Goal: Task Accomplishment & Management: Manage account settings

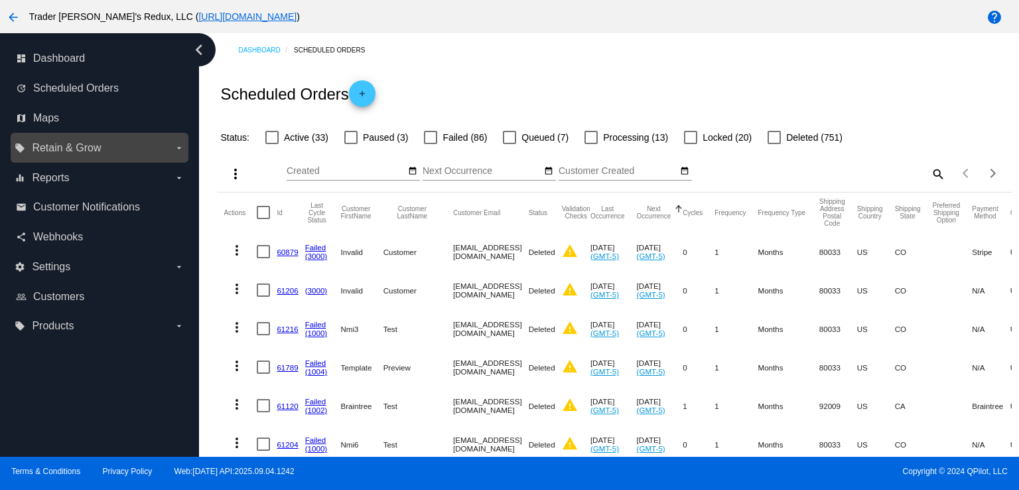
click at [98, 145] on span "Retain & Grow" at bounding box center [66, 148] width 69 height 12
click at [0, 0] on input "local_offer Retain & Grow arrow_drop_down" at bounding box center [0, 0] width 0 height 0
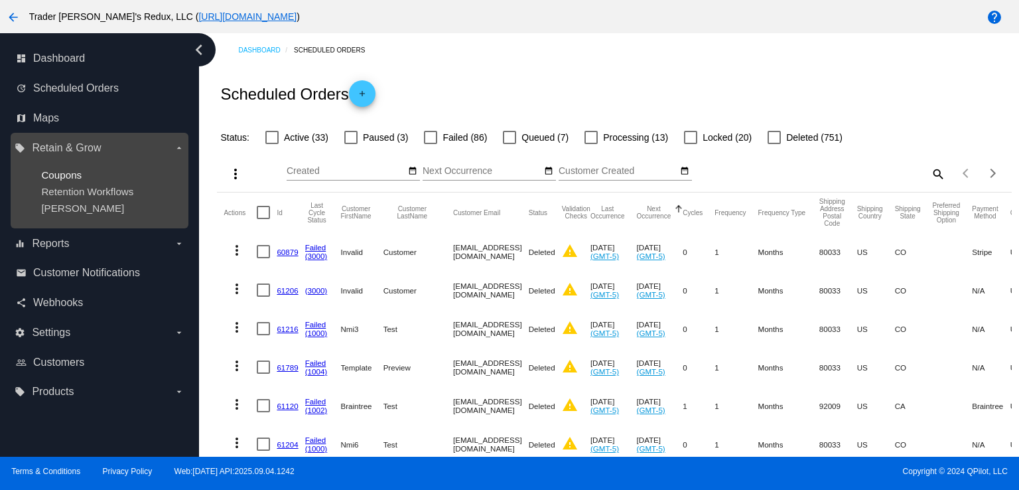
click at [76, 178] on span "Coupons" at bounding box center [61, 174] width 40 height 11
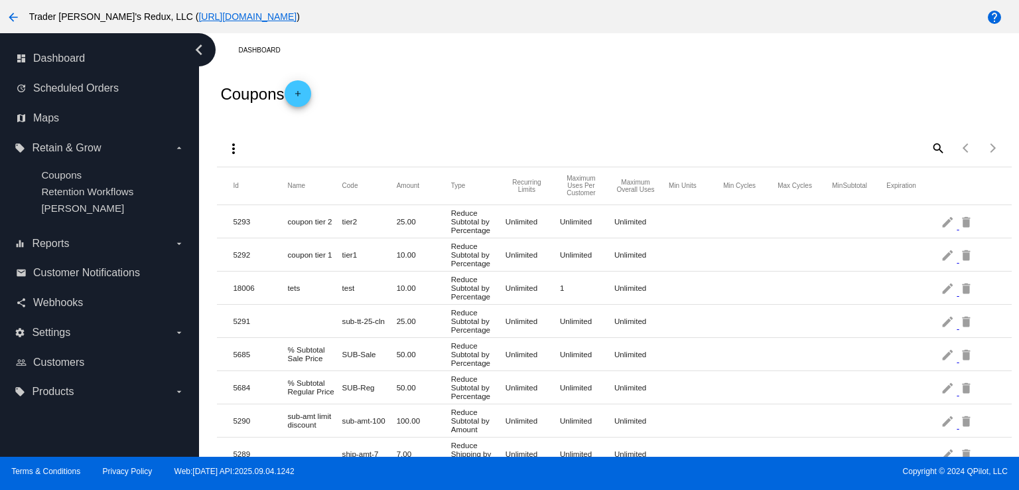
click at [440, 88] on div "Coupons add" at bounding box center [614, 93] width 794 height 53
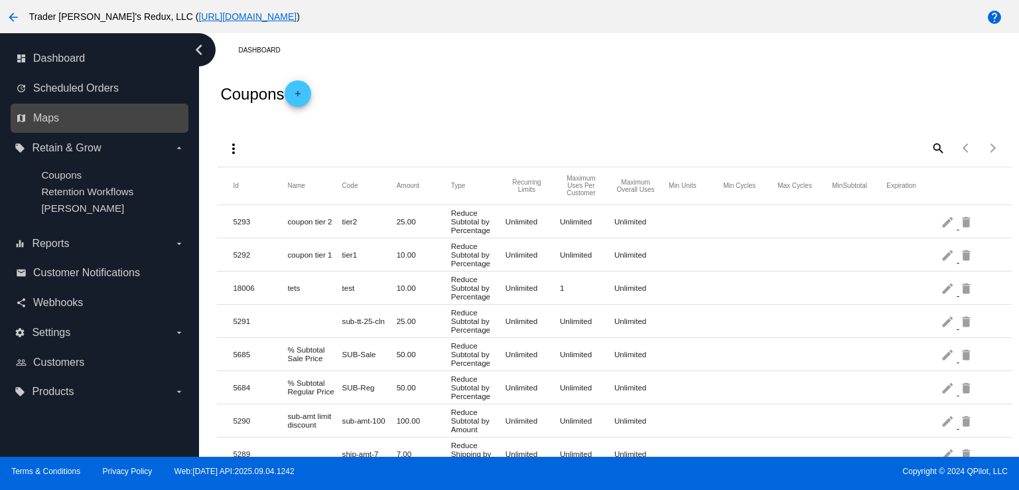
click at [78, 109] on link "map Maps" at bounding box center [100, 117] width 168 height 21
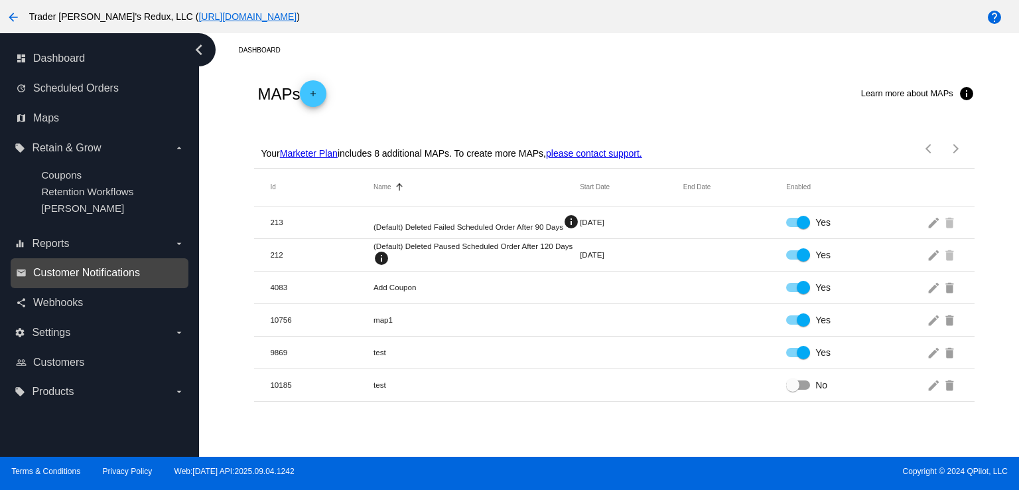
click at [58, 273] on span "Customer Notifications" at bounding box center [86, 273] width 107 height 12
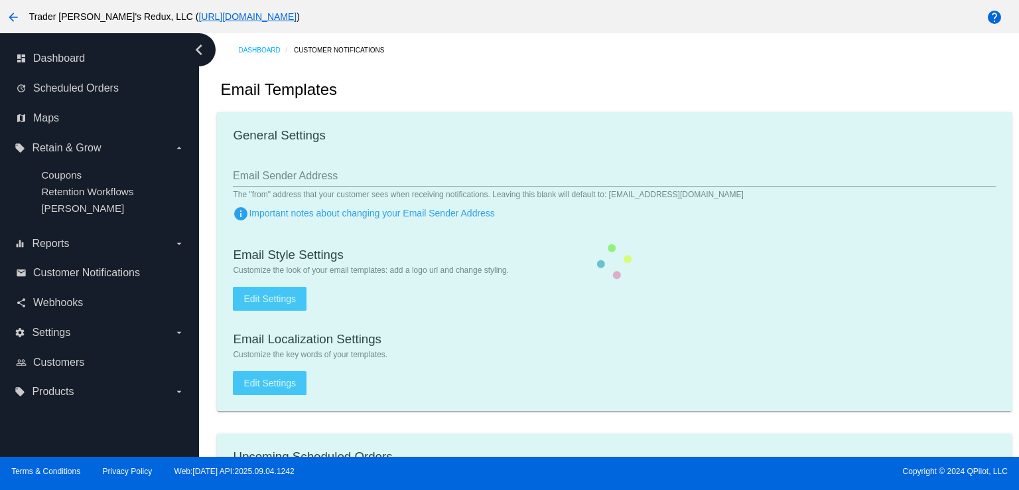
checkbox input "true"
type input "1"
checkbox input "true"
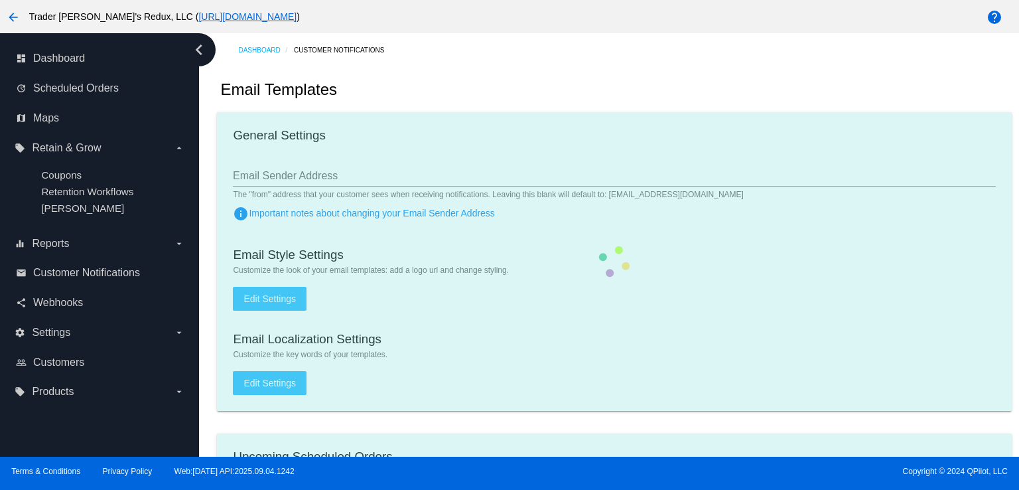
checkbox input "true"
type input "[EMAIL_ADDRESS][DOMAIN_NAME]"
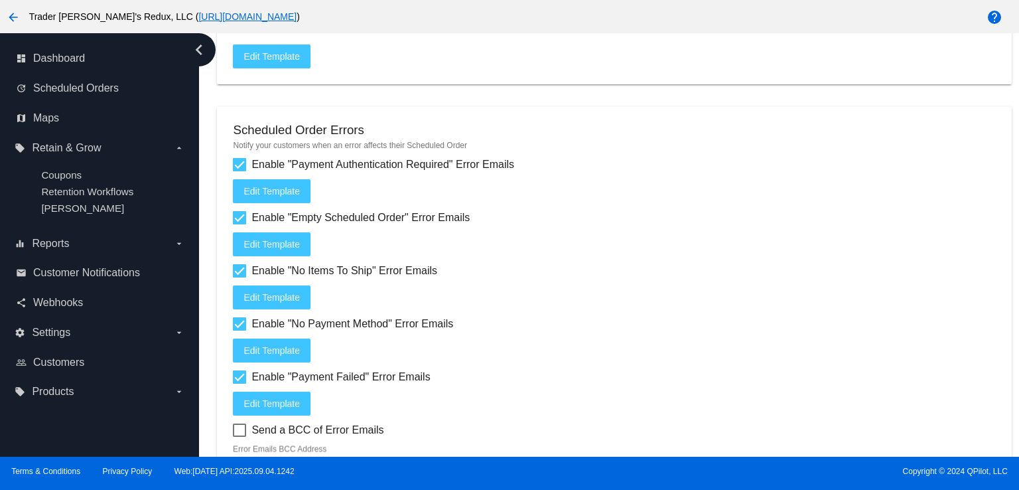
scroll to position [1799, 0]
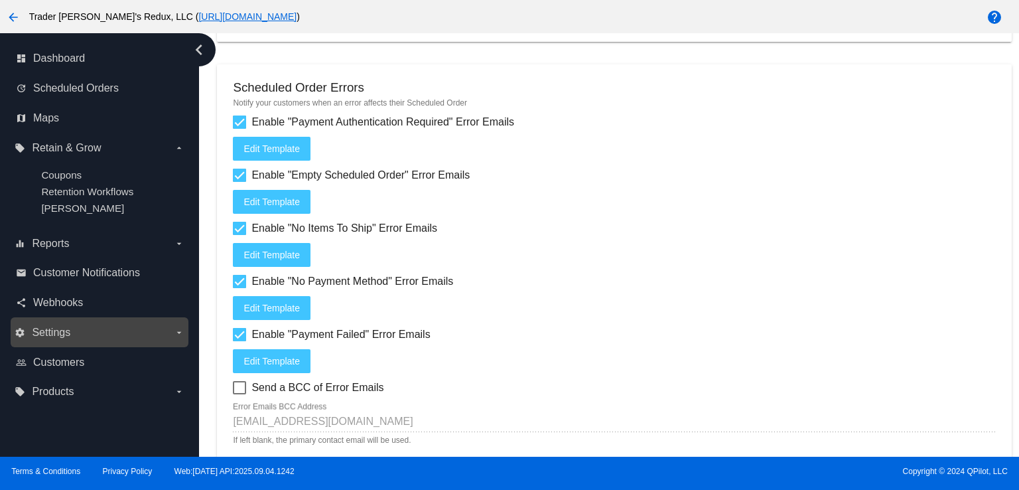
click at [75, 333] on label "settings Settings arrow_drop_down" at bounding box center [99, 332] width 169 height 21
click at [0, 0] on input "settings Settings arrow_drop_down" at bounding box center [0, 0] width 0 height 0
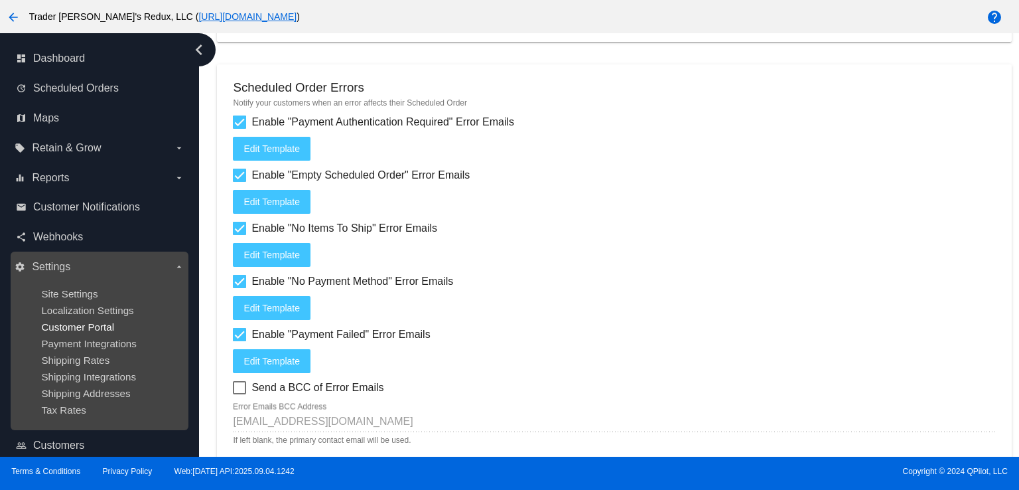
click at [66, 326] on span "Customer Portal" at bounding box center [77, 326] width 73 height 11
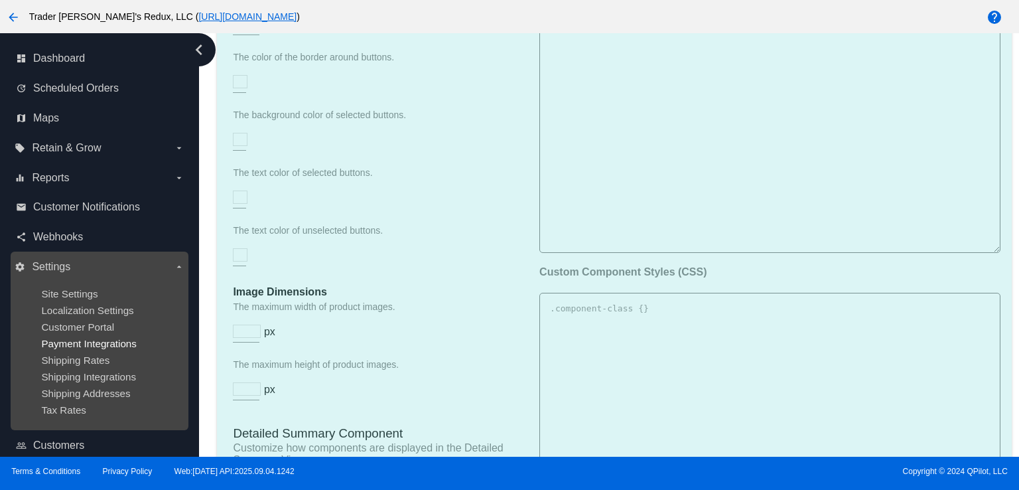
checkbox input "true"
type input "Create a Subscription"
type input "[URL][DOMAIN_NAME]"
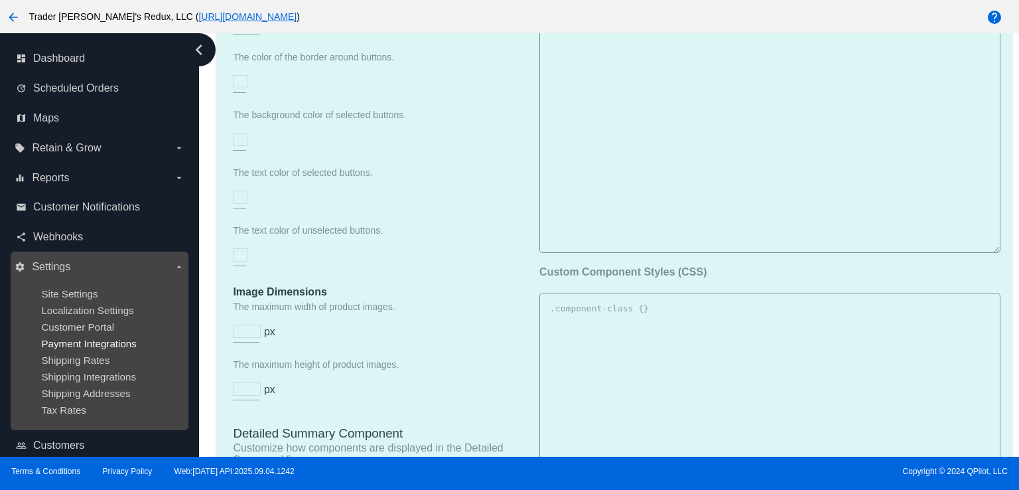
checkbox input "true"
type input "1"
type input "20"
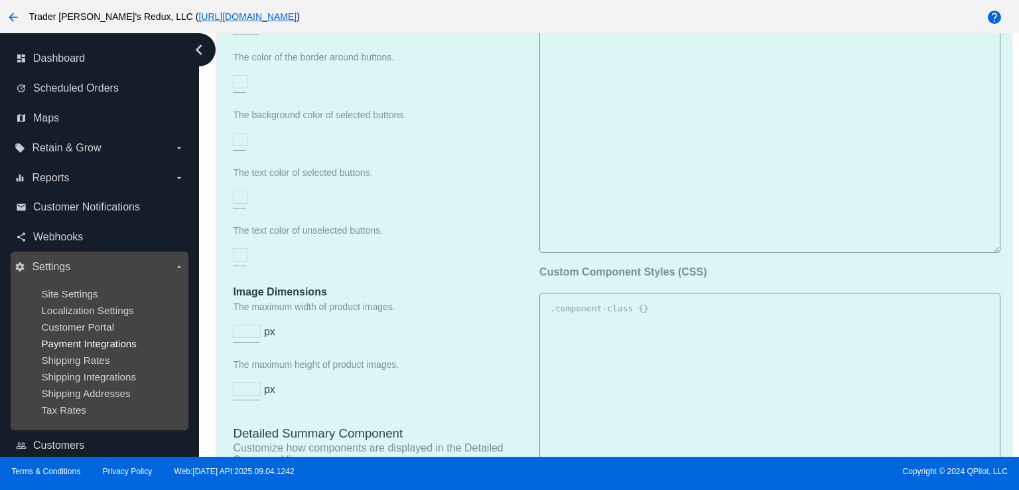
type input "500"
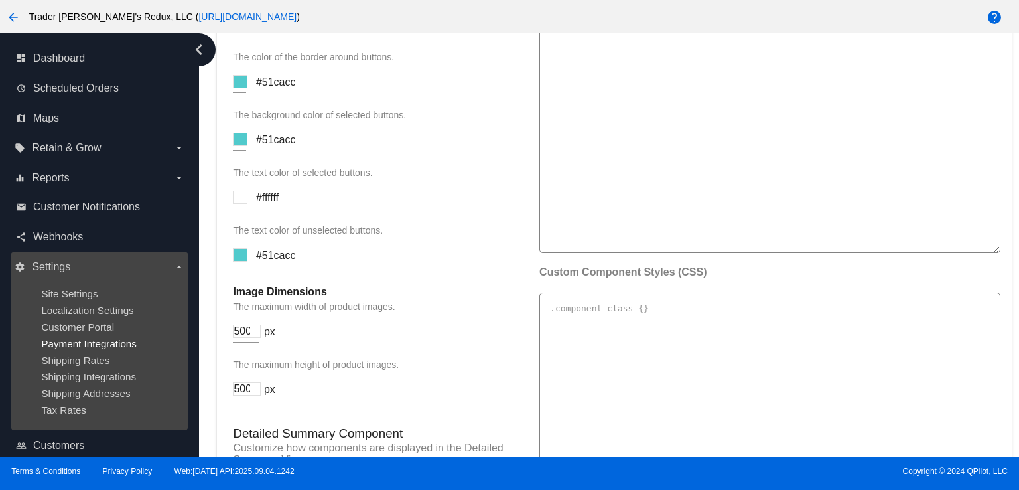
click at [94, 340] on span "Payment Integrations" at bounding box center [89, 343] width 96 height 11
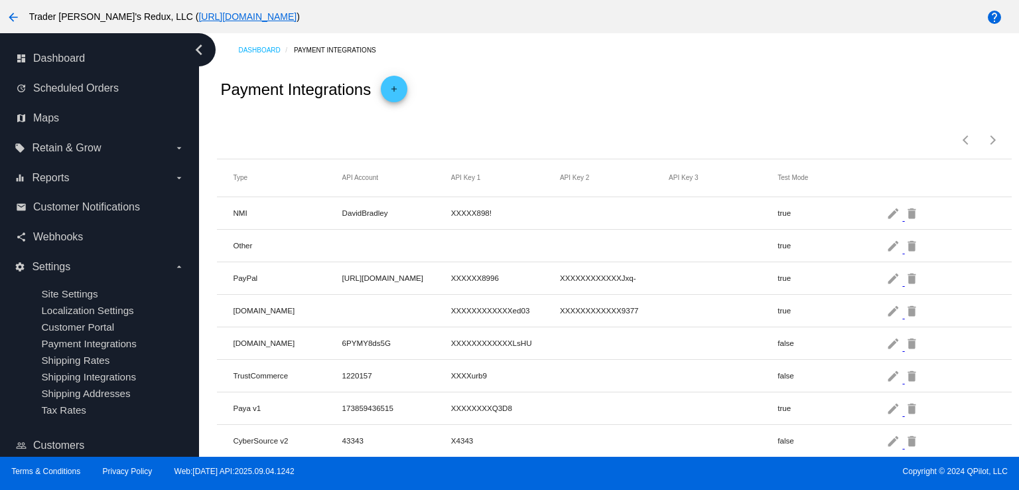
click at [645, 94] on div "Payment Integrations add" at bounding box center [614, 89] width 794 height 45
drag, startPoint x: 625, startPoint y: 92, endPoint x: 415, endPoint y: 107, distance: 210.8
click at [617, 96] on div "Payment Integrations add" at bounding box center [614, 89] width 794 height 45
click at [105, 81] on link "update Scheduled Orders" at bounding box center [100, 88] width 168 height 21
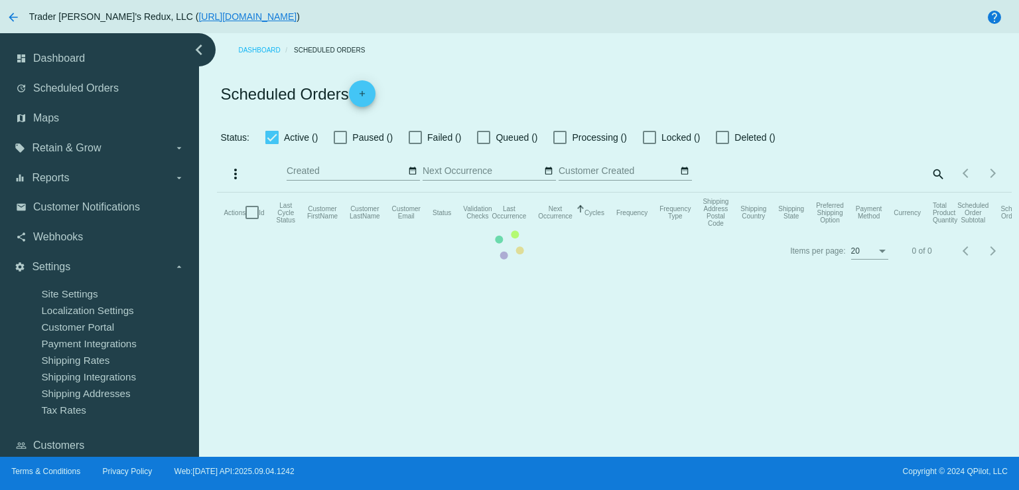
checkbox input "false"
click at [533, 101] on div "Scheduled Orders add" at bounding box center [614, 93] width 794 height 53
